Goal: Task Accomplishment & Management: Use online tool/utility

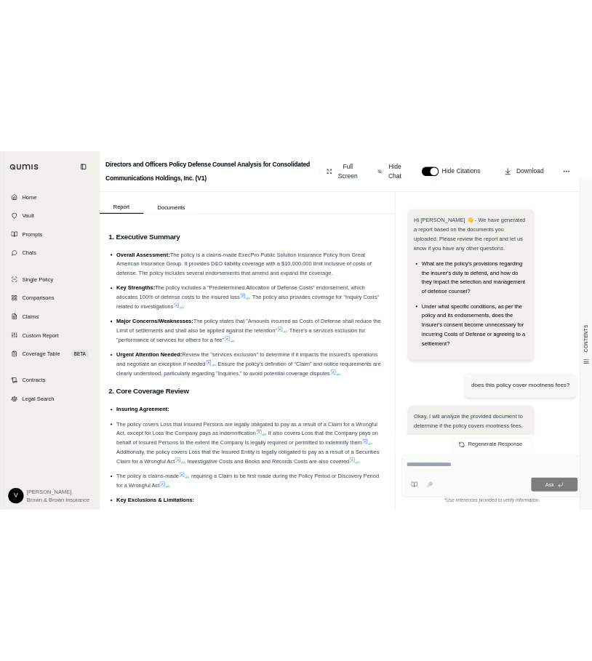
scroll to position [4117, 0]
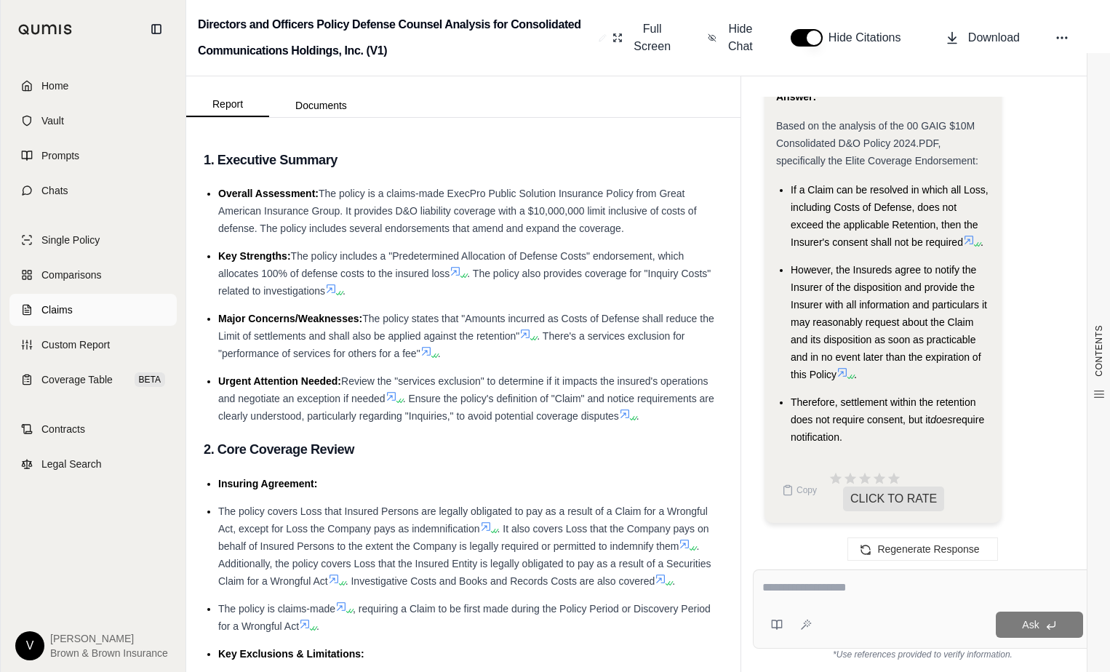
click at [84, 295] on link "Claims" at bounding box center [92, 310] width 167 height 32
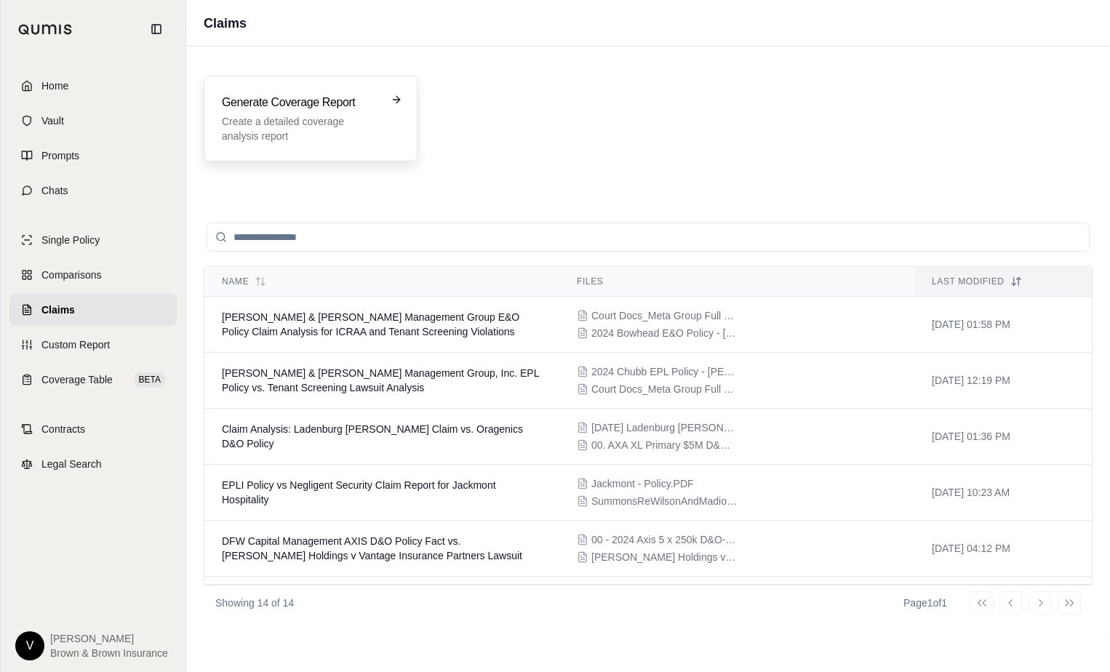
click at [250, 135] on p "Create a detailed coverage analysis report" at bounding box center [300, 128] width 157 height 29
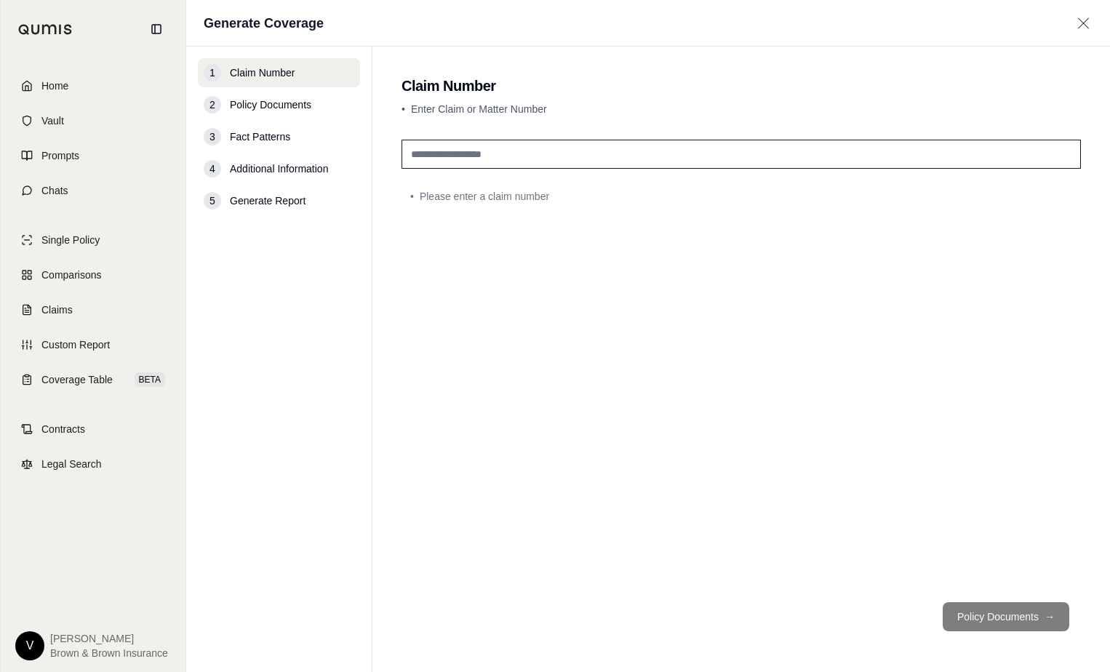
click at [515, 151] on input "text" at bounding box center [740, 154] width 679 height 29
type input "**********"
click at [998, 618] on button "Policy Documents →" at bounding box center [1005, 616] width 127 height 29
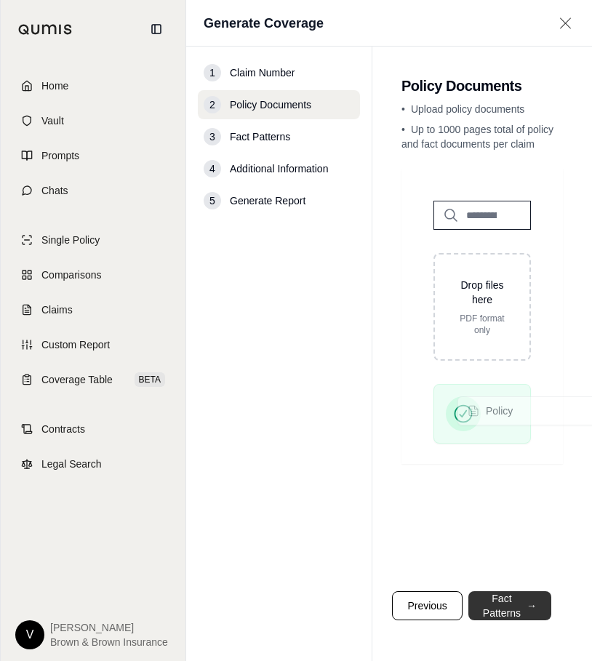
click at [509, 598] on button "Fact Patterns →" at bounding box center [509, 605] width 83 height 29
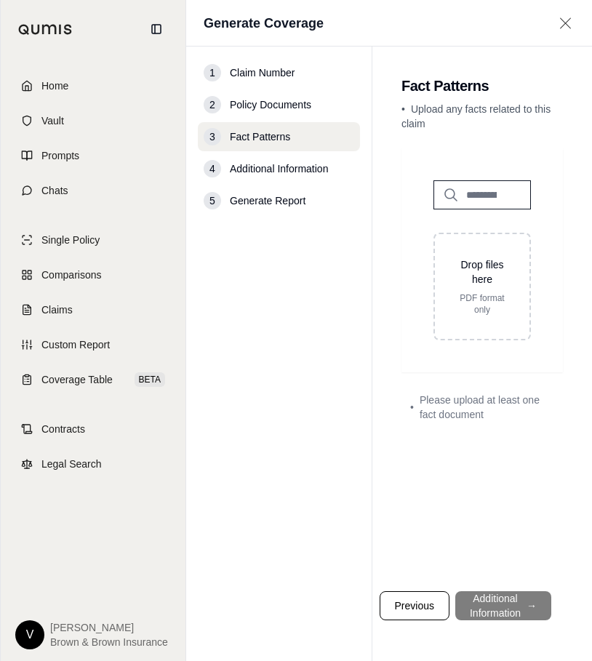
click at [4, 183] on div "Home Vault Prompts Chats Single Policy Comparisons Claims Custom Report Coverag…" at bounding box center [93, 359] width 185 height 603
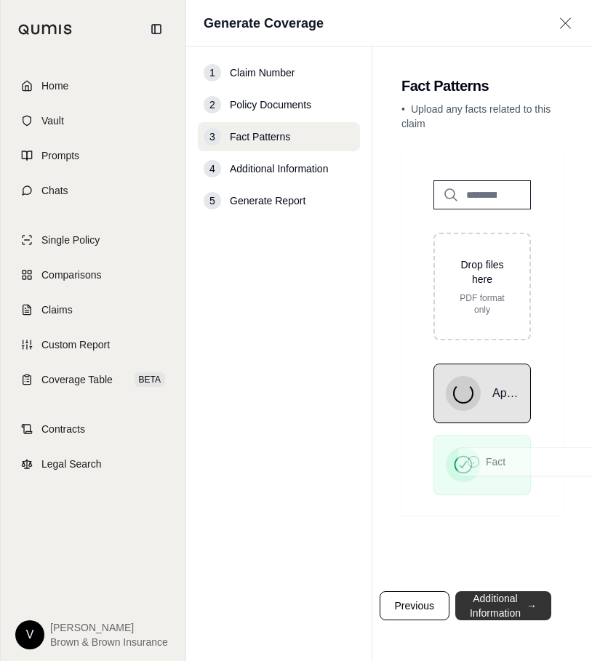
click at [510, 597] on button "Additional Information →" at bounding box center [503, 605] width 96 height 29
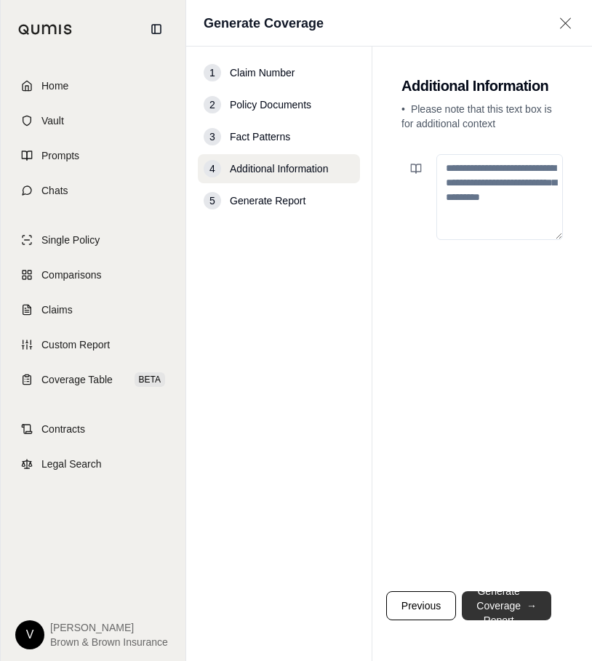
click at [510, 597] on button "Generate Coverage Report →" at bounding box center [506, 605] width 89 height 29
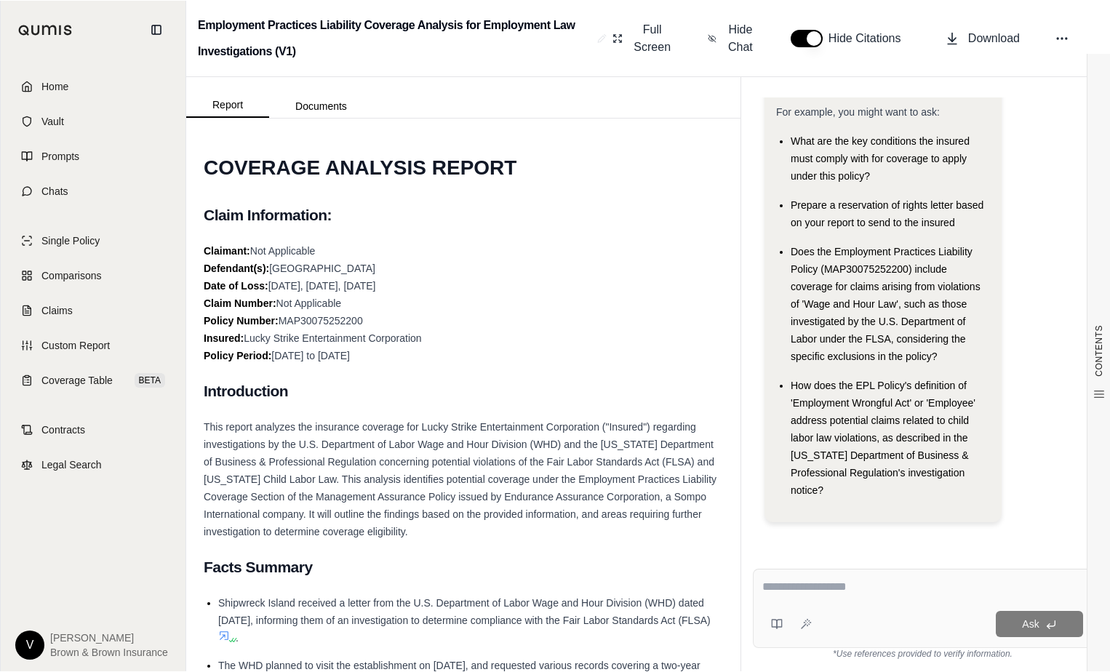
scroll to position [115, 0]
click at [910, 15] on div "Full Screen Hide Chat Hide Citations Download" at bounding box center [852, 38] width 492 height 47
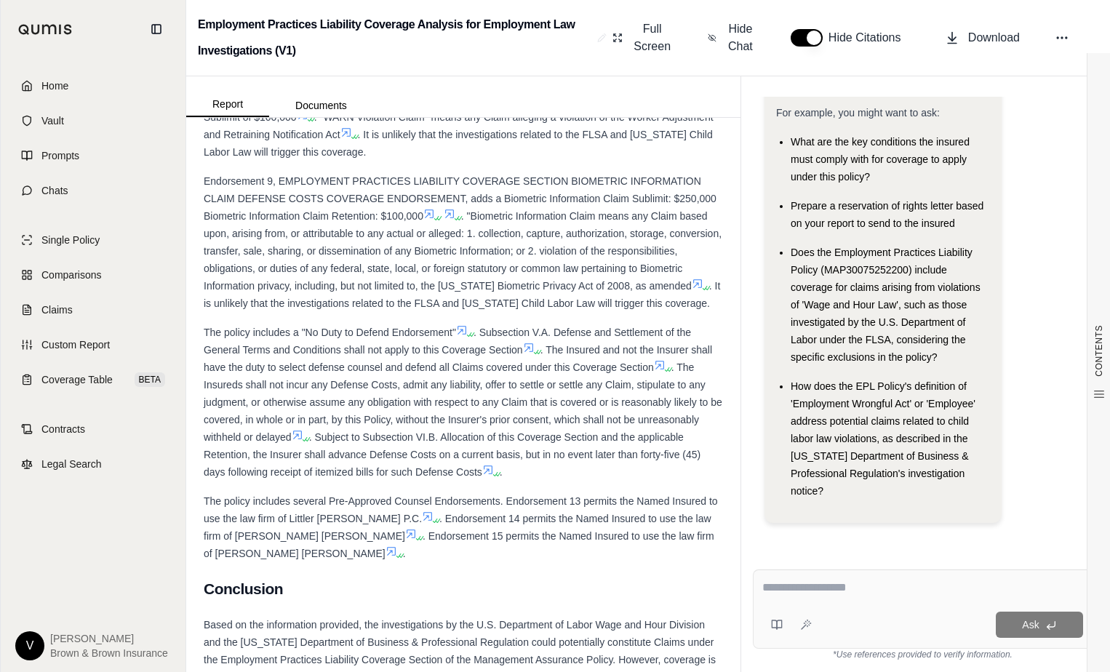
scroll to position [2109, 0]
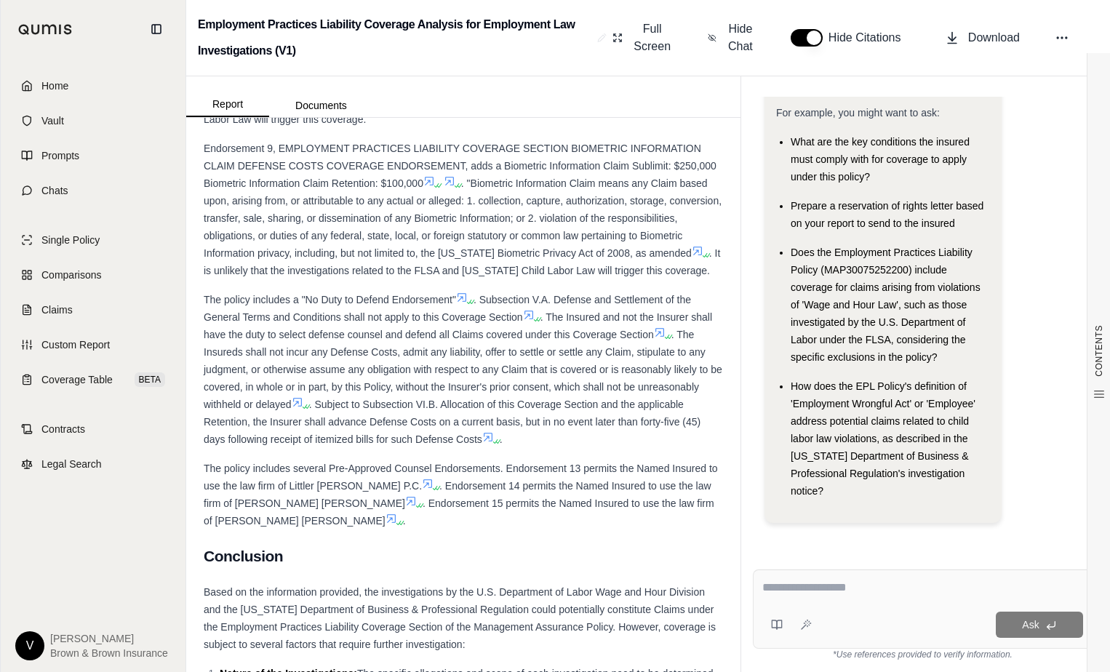
click at [878, 594] on textarea at bounding box center [922, 587] width 321 height 17
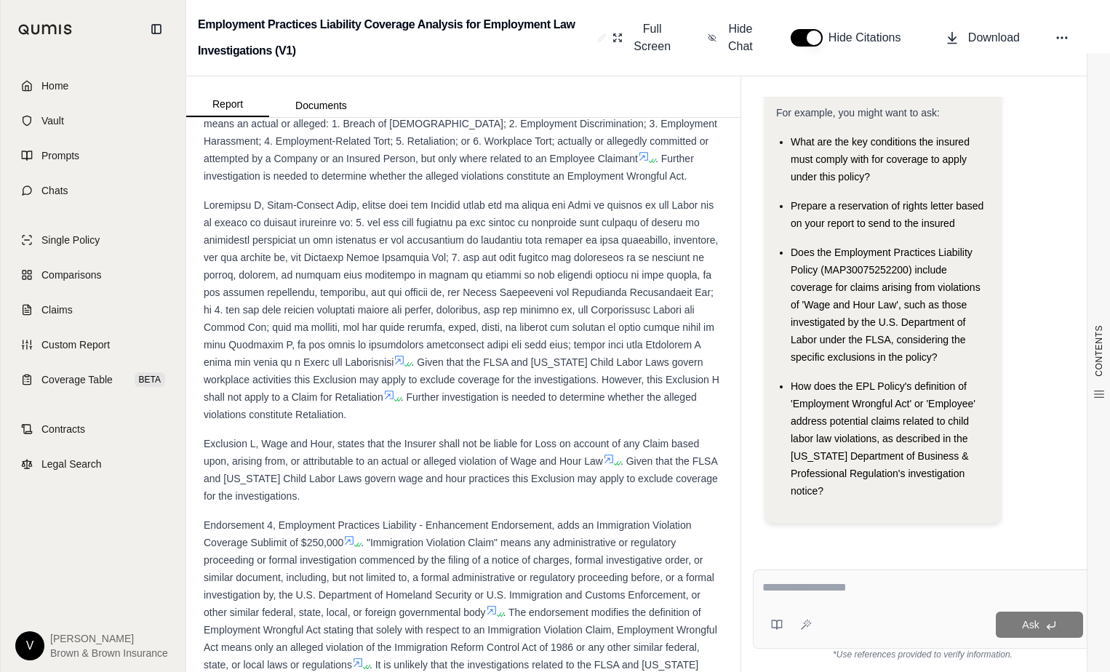
scroll to position [1454, 0]
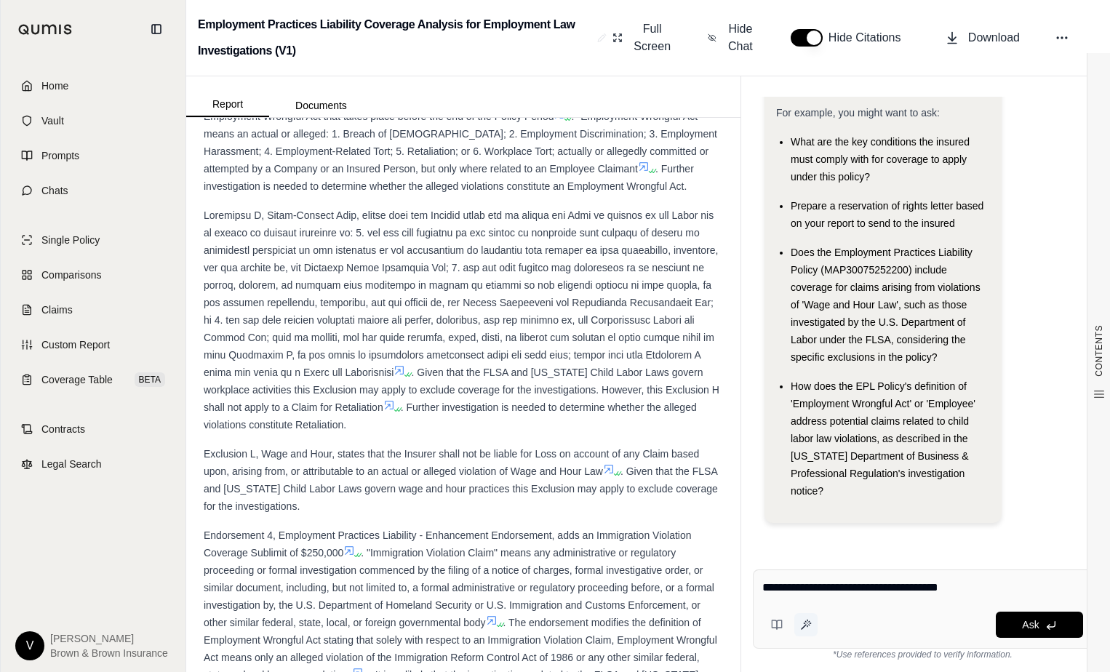
type textarea "**********"
click at [809, 625] on icon at bounding box center [809, 625] width 1 height 1
type textarea "**********"
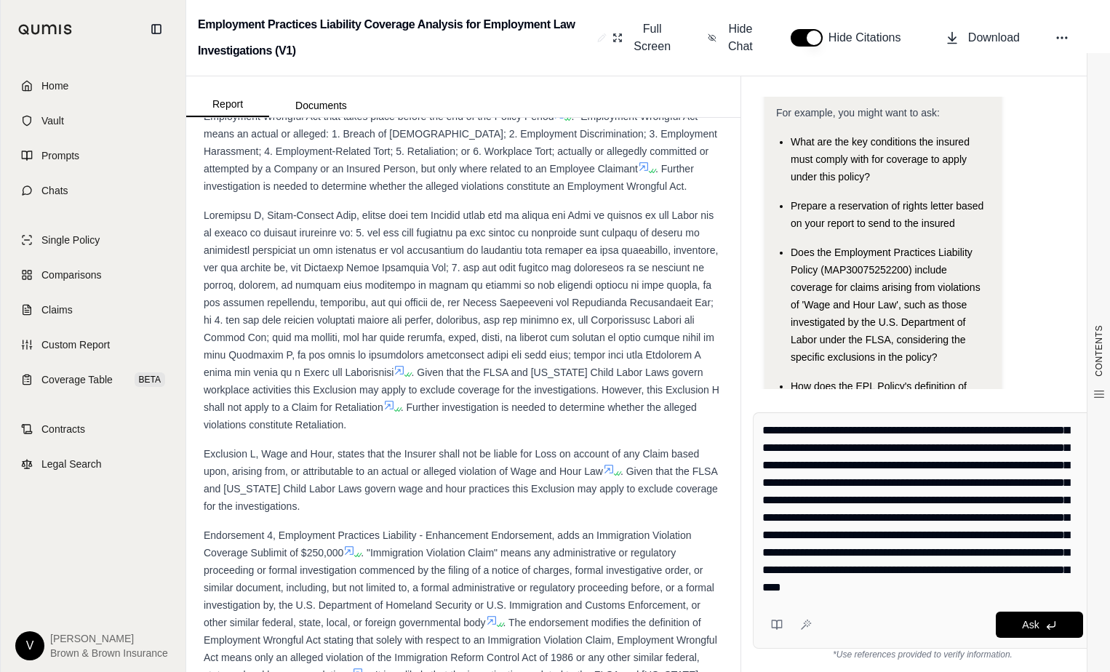
scroll to position [192, 0]
click at [1018, 623] on button "Ask" at bounding box center [1038, 625] width 87 height 26
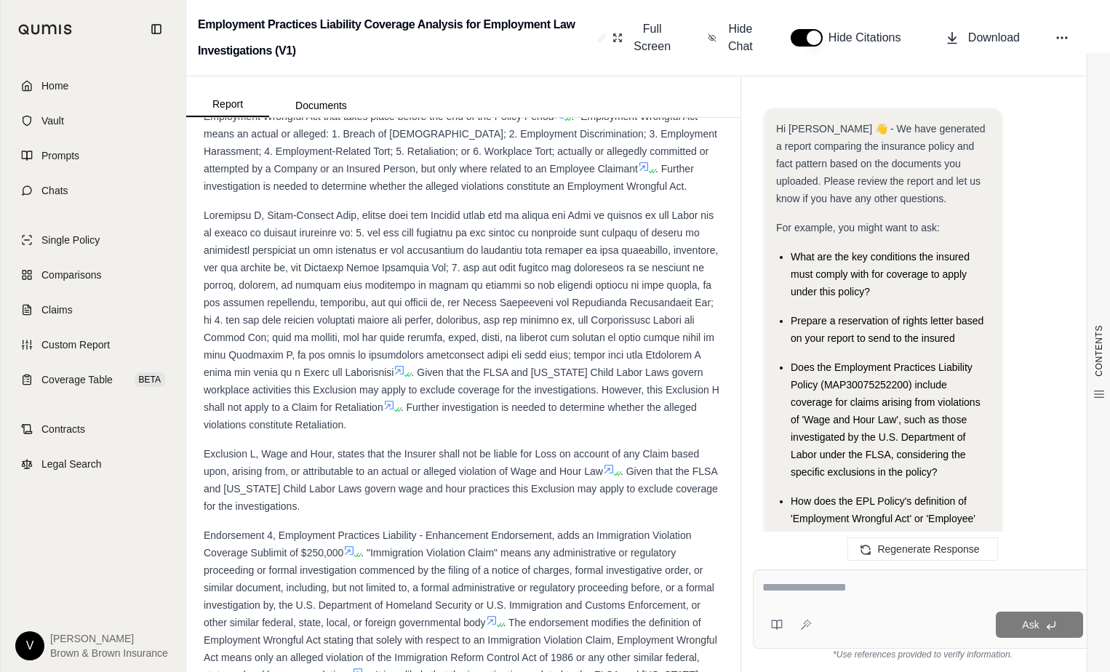
scroll to position [2711, 0]
